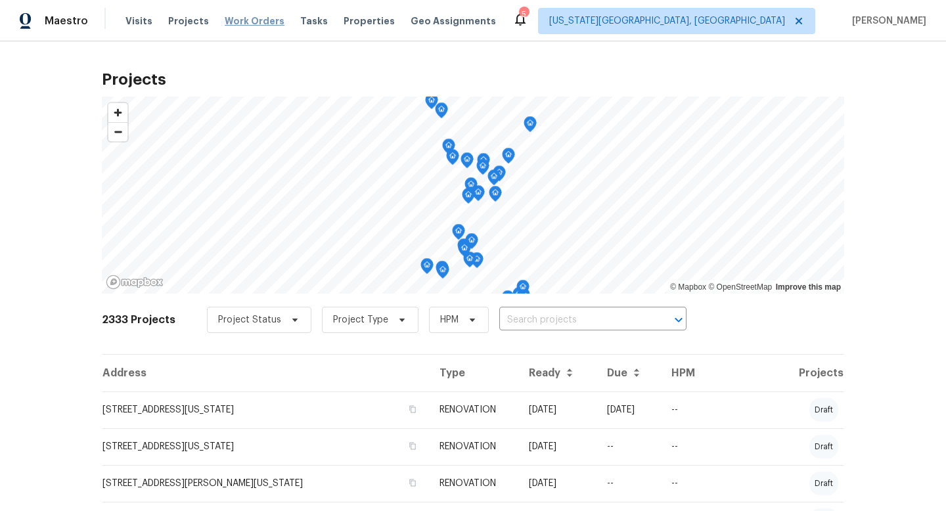
click at [250, 20] on span "Work Orders" at bounding box center [255, 20] width 60 height 13
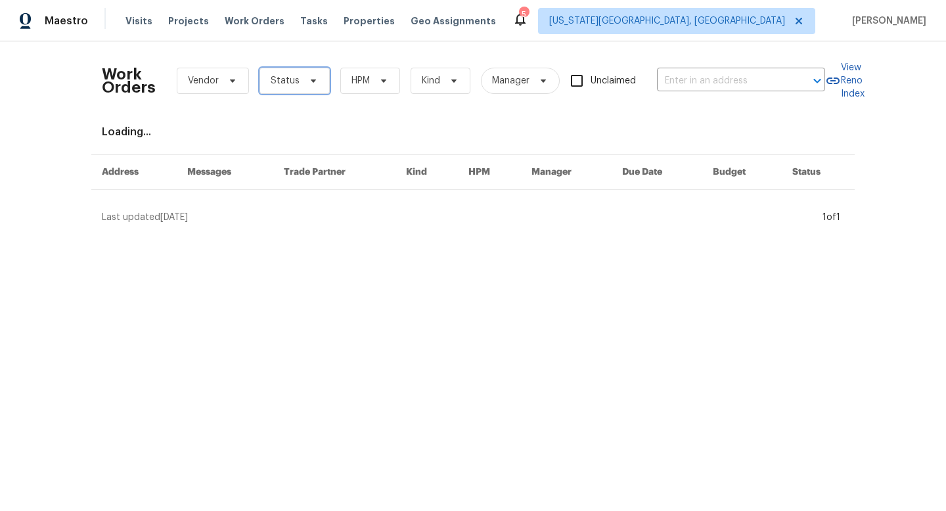
click at [284, 77] on span "Status" at bounding box center [285, 80] width 29 height 13
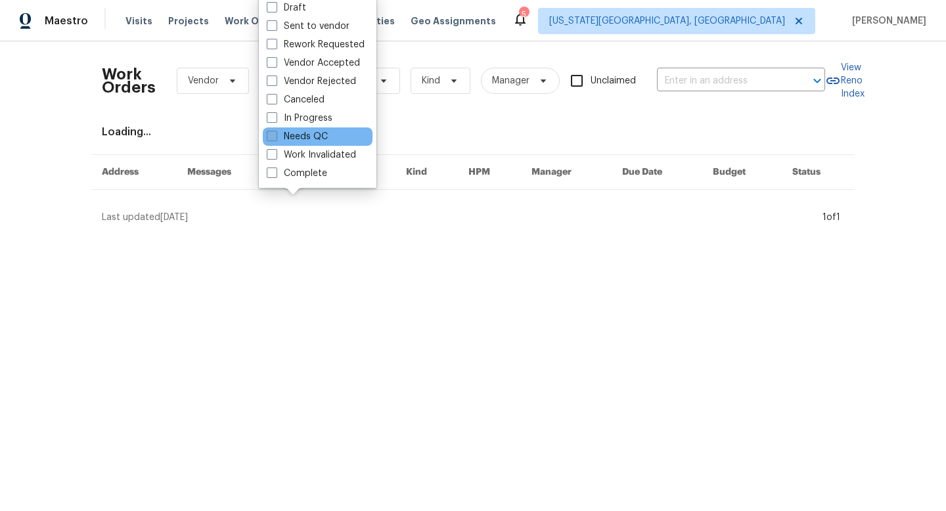
click at [278, 139] on label "Needs QC" at bounding box center [297, 136] width 61 height 13
click at [275, 139] on input "Needs QC" at bounding box center [271, 134] width 9 height 9
checkbox input "true"
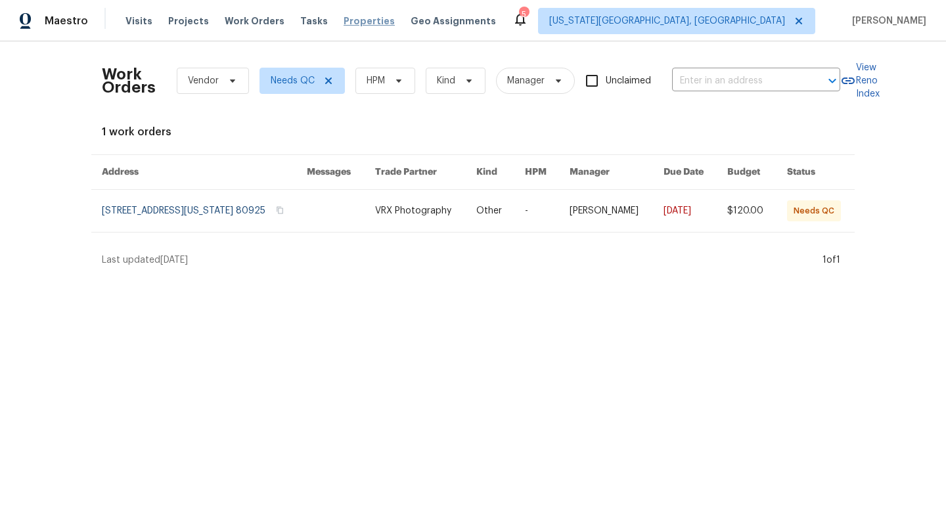
click at [343, 20] on span "Properties" at bounding box center [368, 20] width 51 height 13
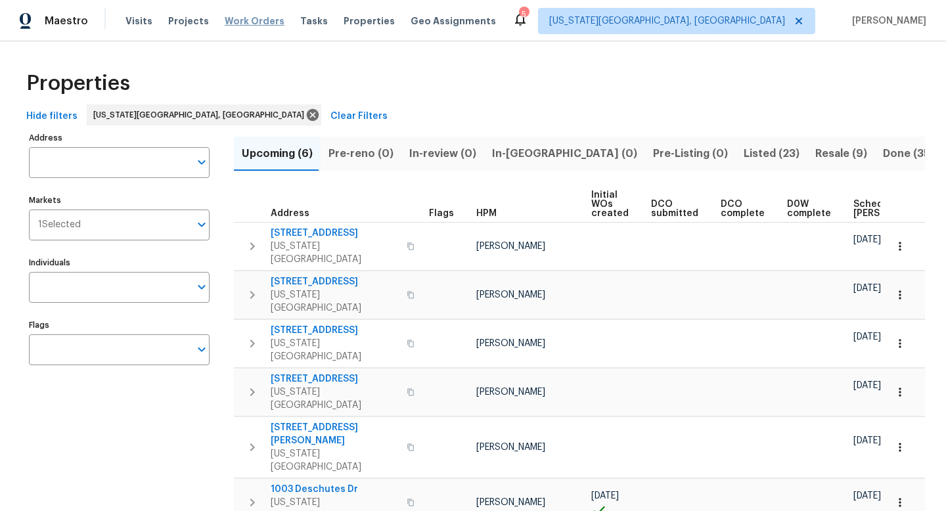
click at [260, 22] on span "Work Orders" at bounding box center [255, 20] width 60 height 13
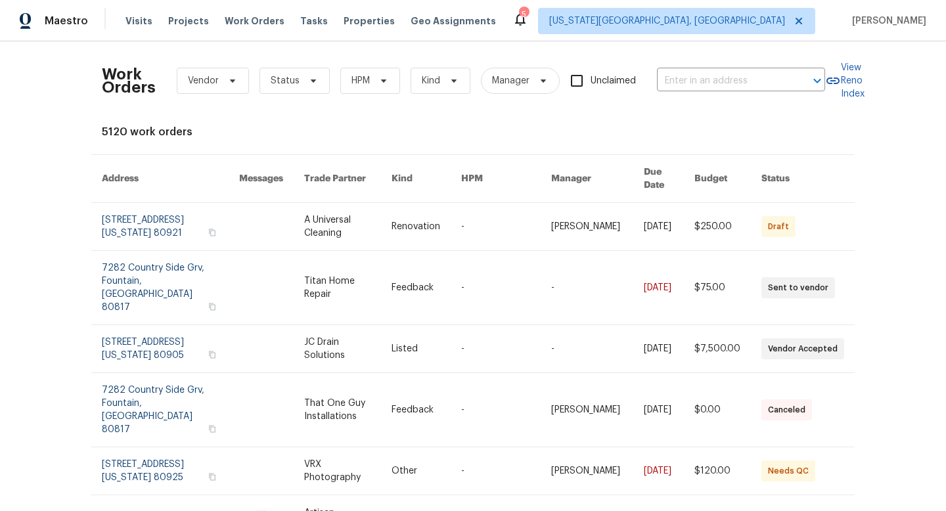
click at [312, 28] on div "Visits Projects Work Orders Tasks Properties Geo Assignments" at bounding box center [318, 21] width 386 height 26
click at [307, 23] on span "Tasks" at bounding box center [314, 20] width 28 height 9
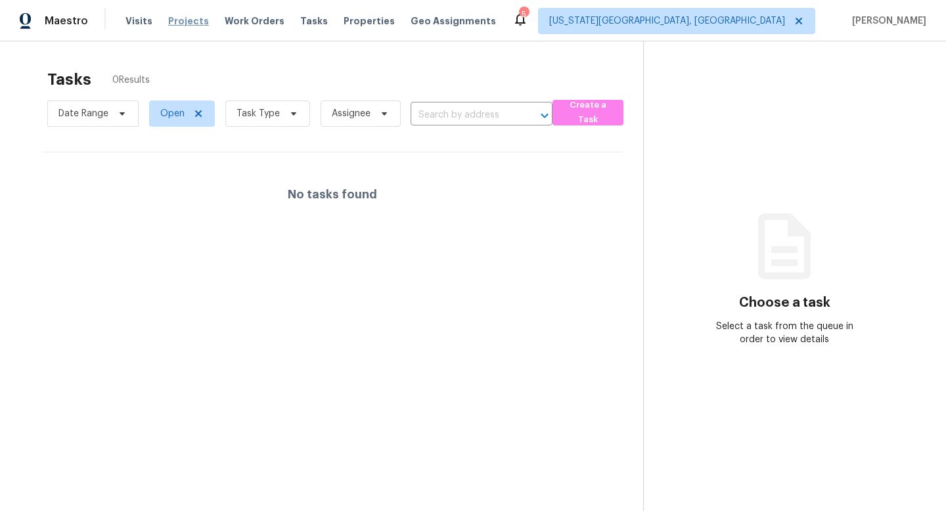
click at [177, 22] on span "Projects" at bounding box center [188, 20] width 41 height 13
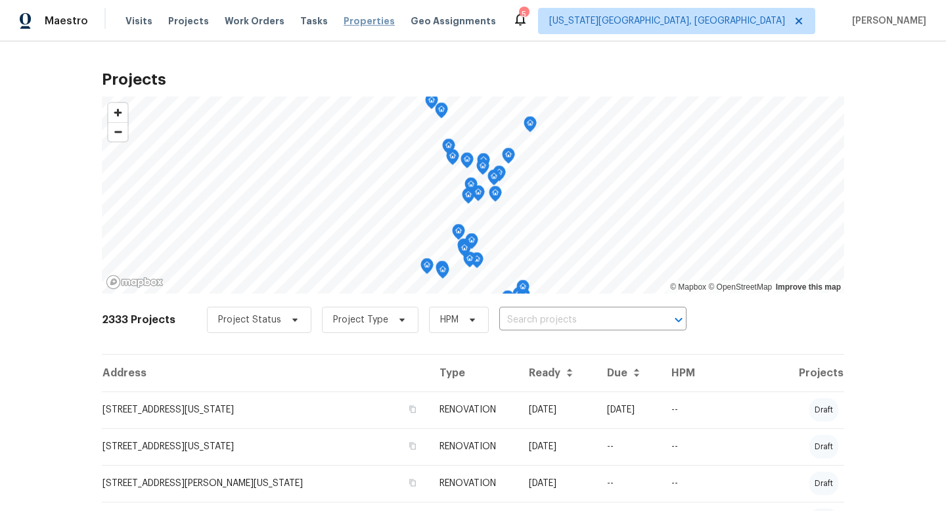
click at [343, 21] on span "Properties" at bounding box center [368, 20] width 51 height 13
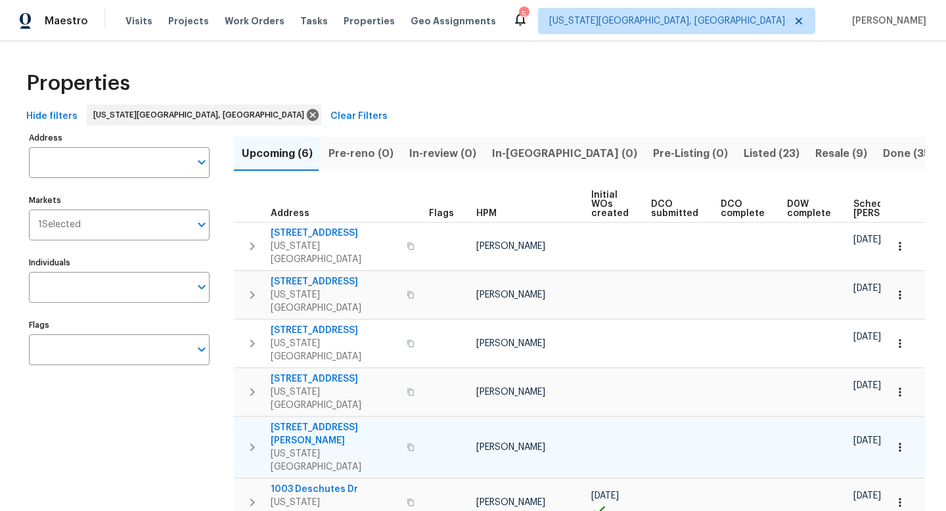
scroll to position [0, 144]
